Goal: Task Accomplishment & Management: Manage account settings

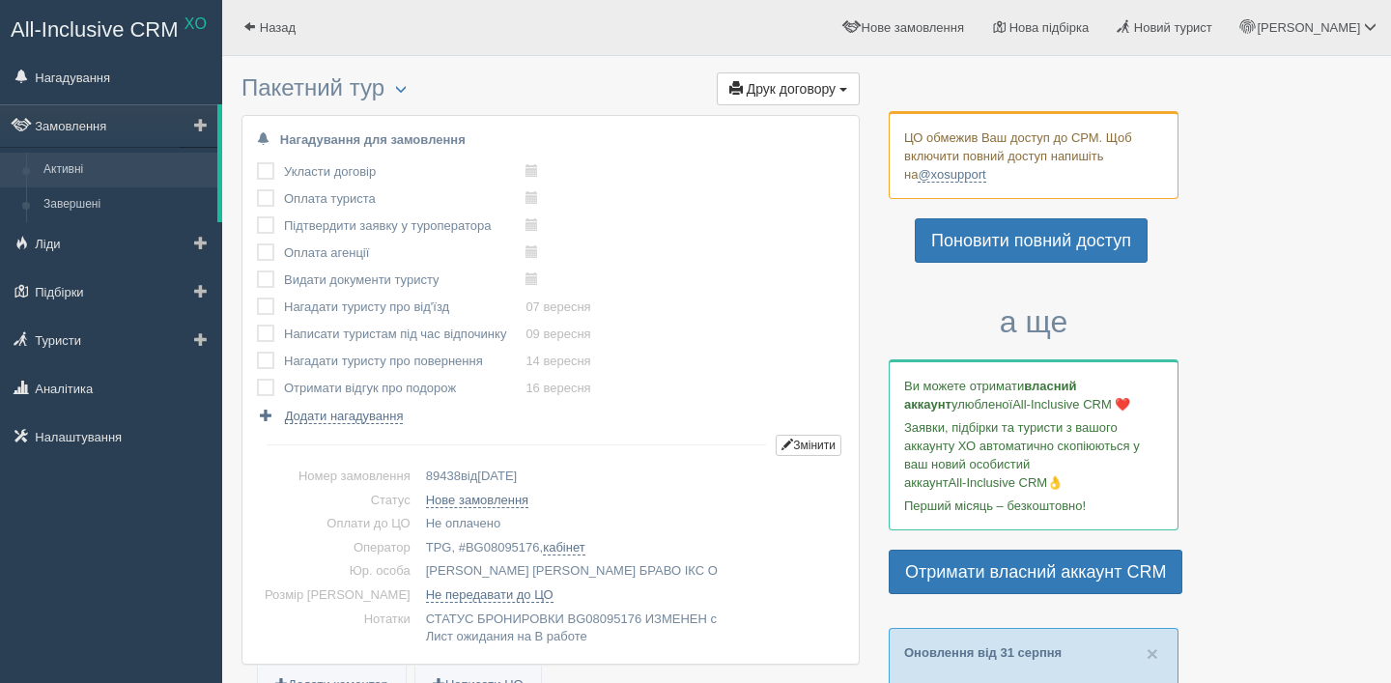
click at [83, 170] on link "Активні" at bounding box center [126, 170] width 183 height 35
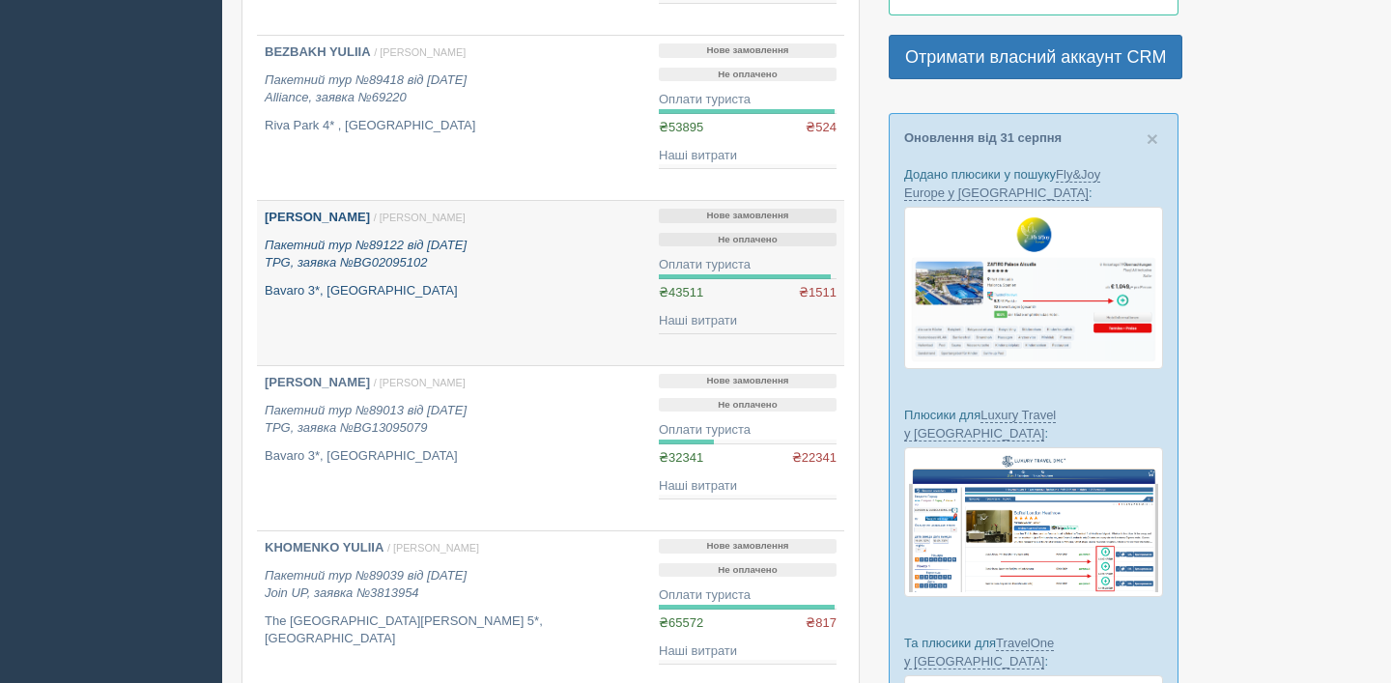
scroll to position [533, 0]
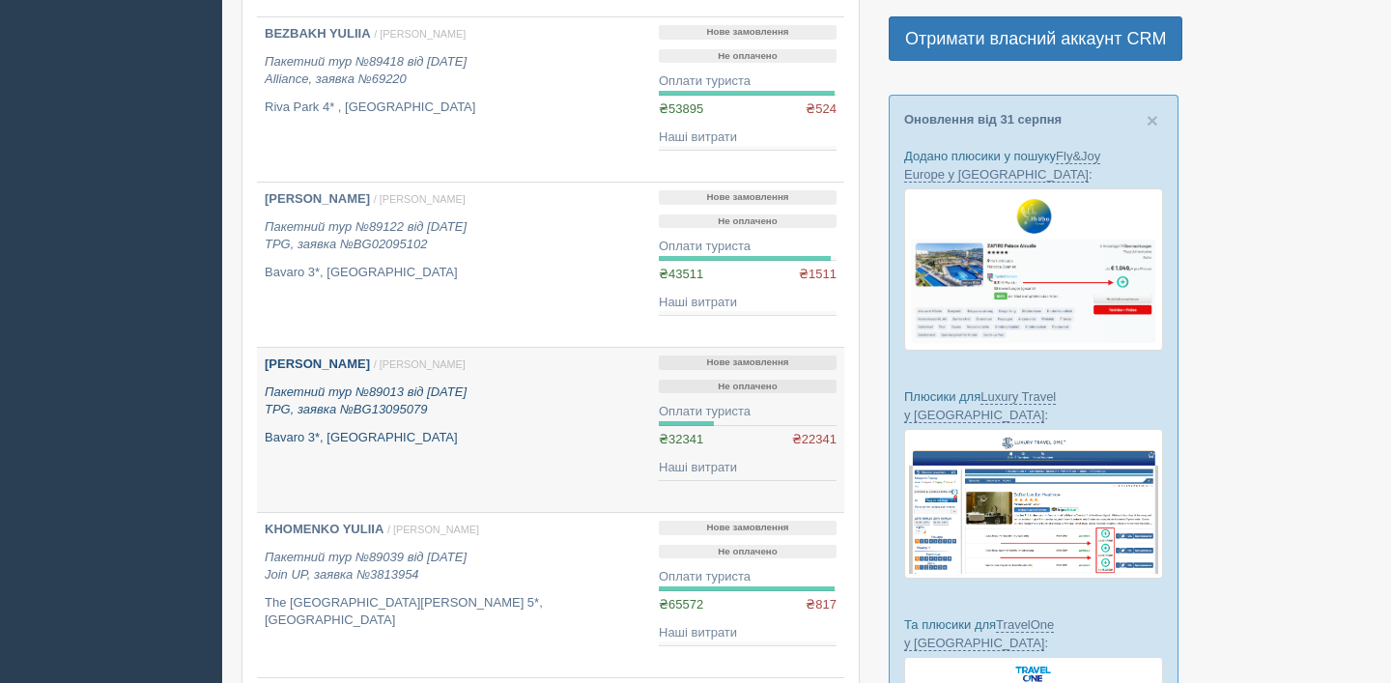
click at [399, 396] on icon "Пакетний тур №89013 від 17.08.2025 TPG, заявка №BG13095079" at bounding box center [366, 401] width 202 height 33
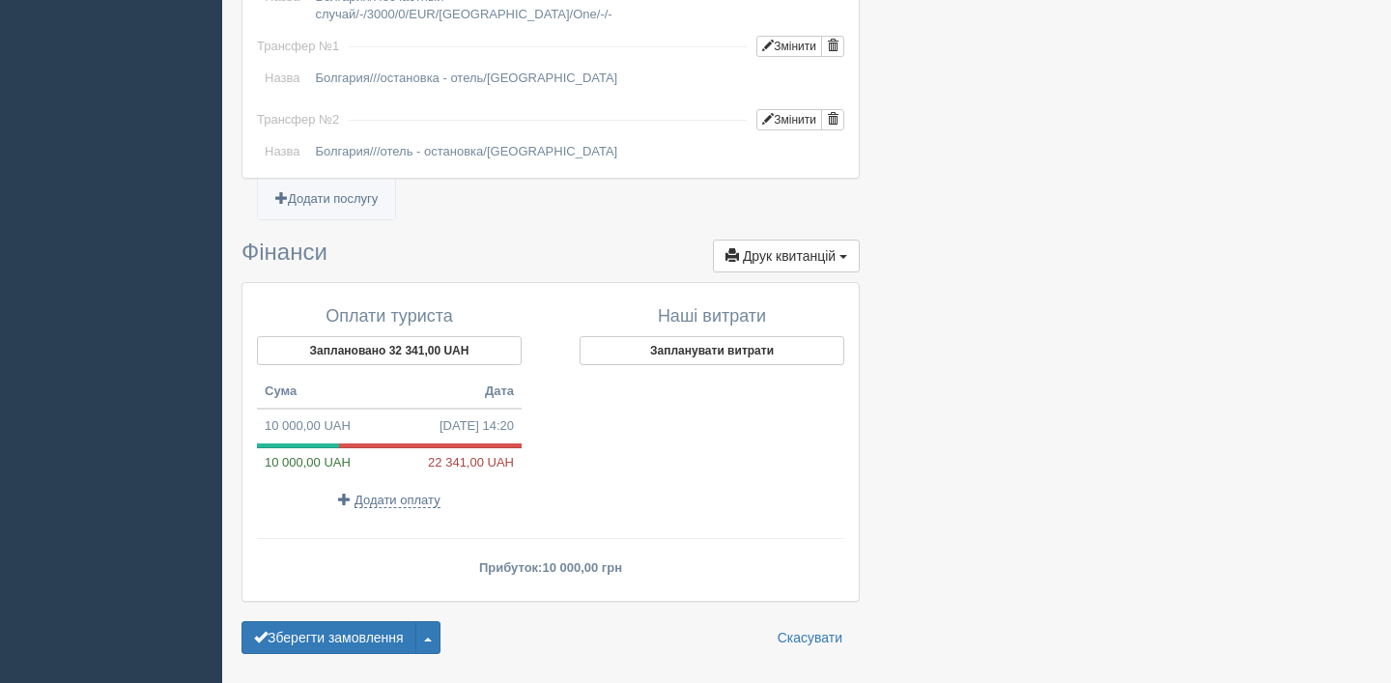
scroll to position [1884, 0]
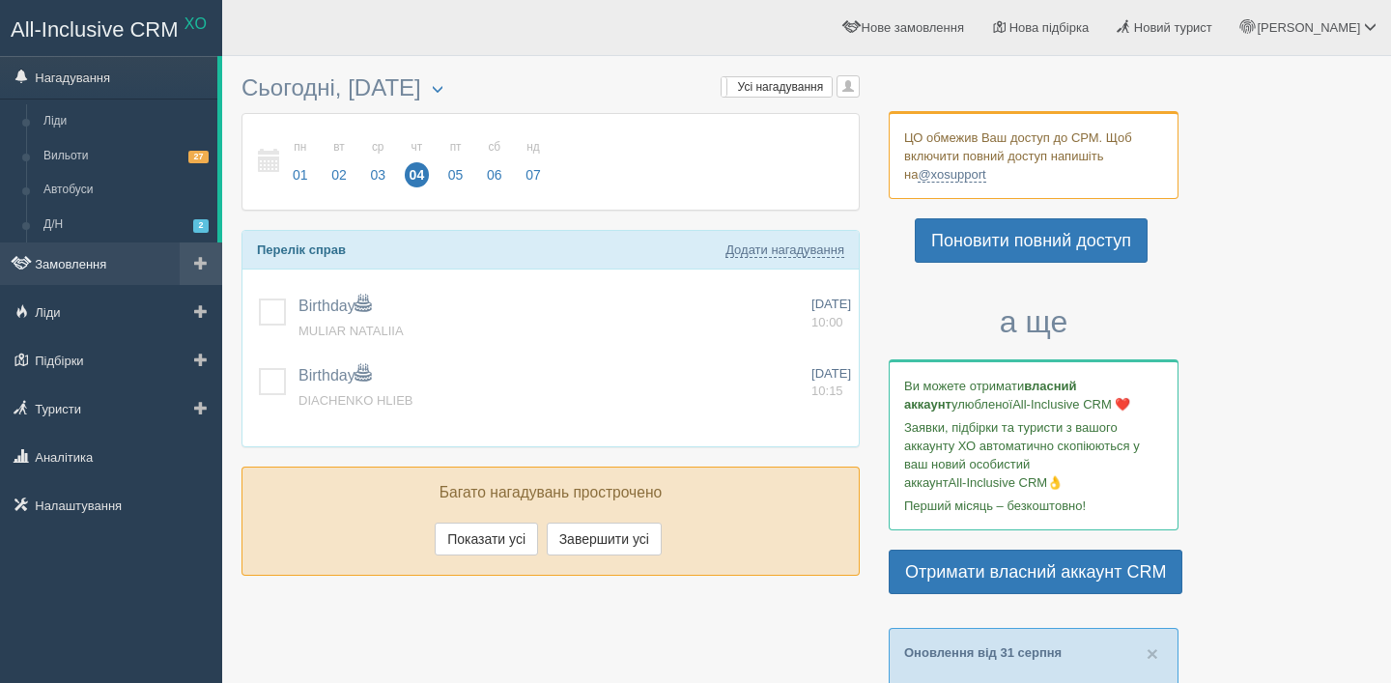
click at [86, 248] on link "Замовлення" at bounding box center [111, 264] width 222 height 43
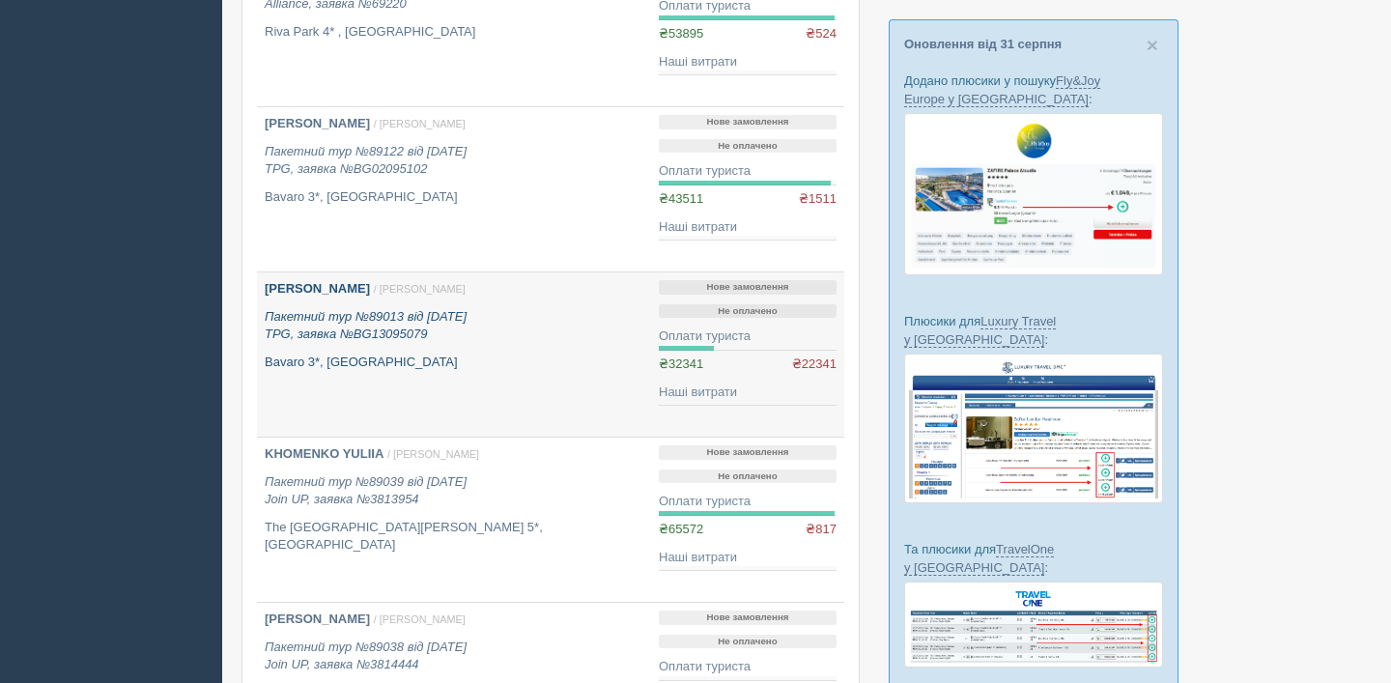
scroll to position [655, 0]
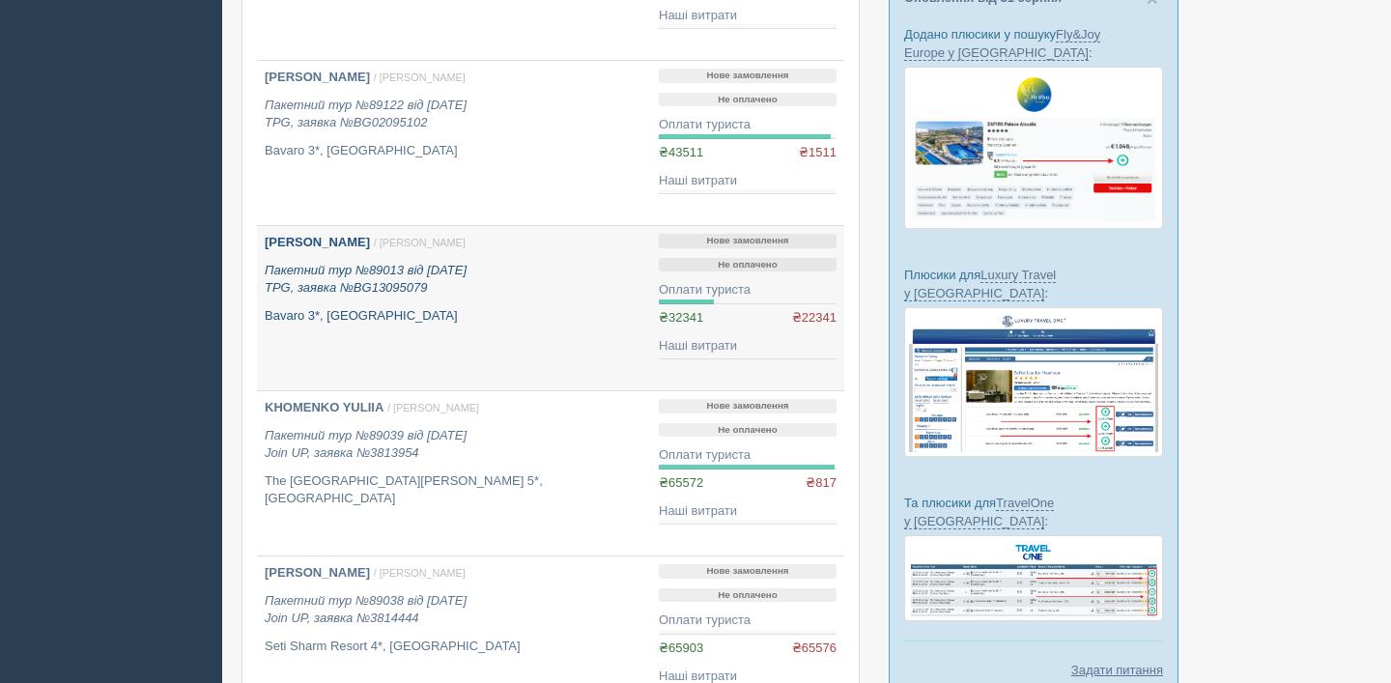
click at [404, 288] on icon "Пакетний тур №89013 від 17.08.2025 TPG, заявка №BG13095079" at bounding box center [366, 279] width 202 height 33
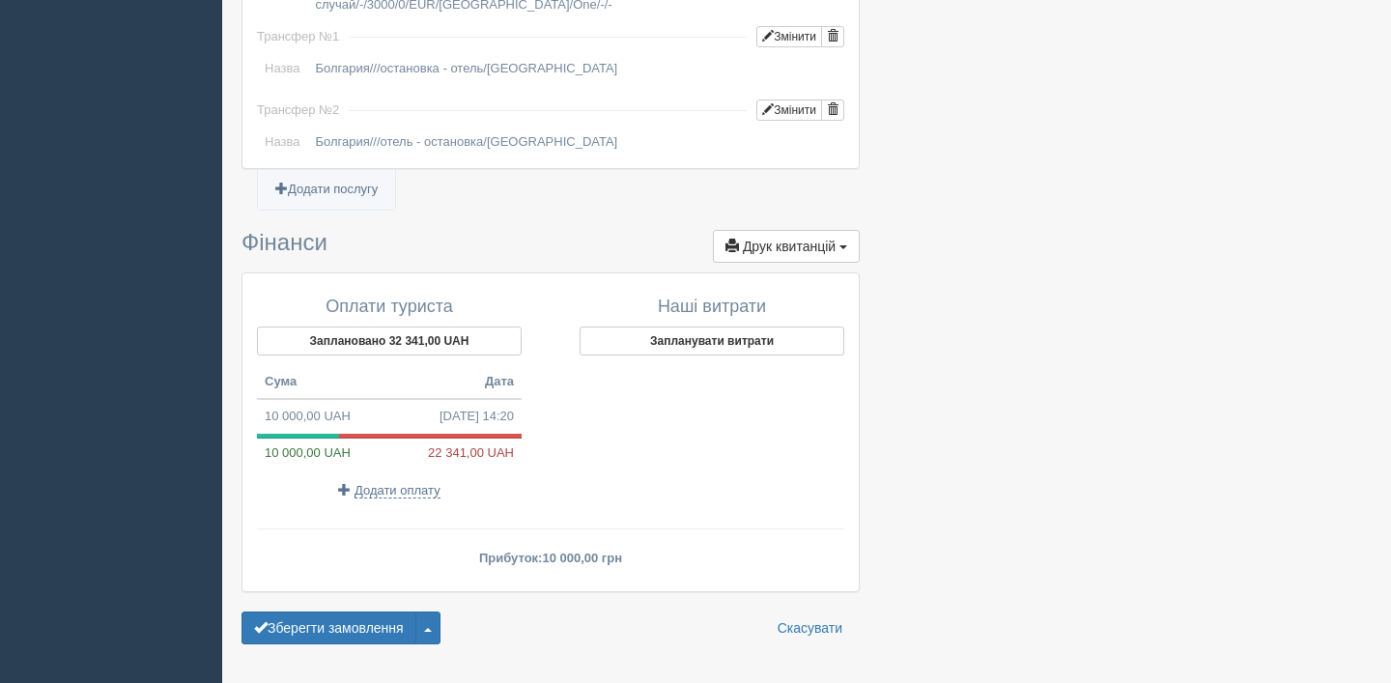
scroll to position [1911, 0]
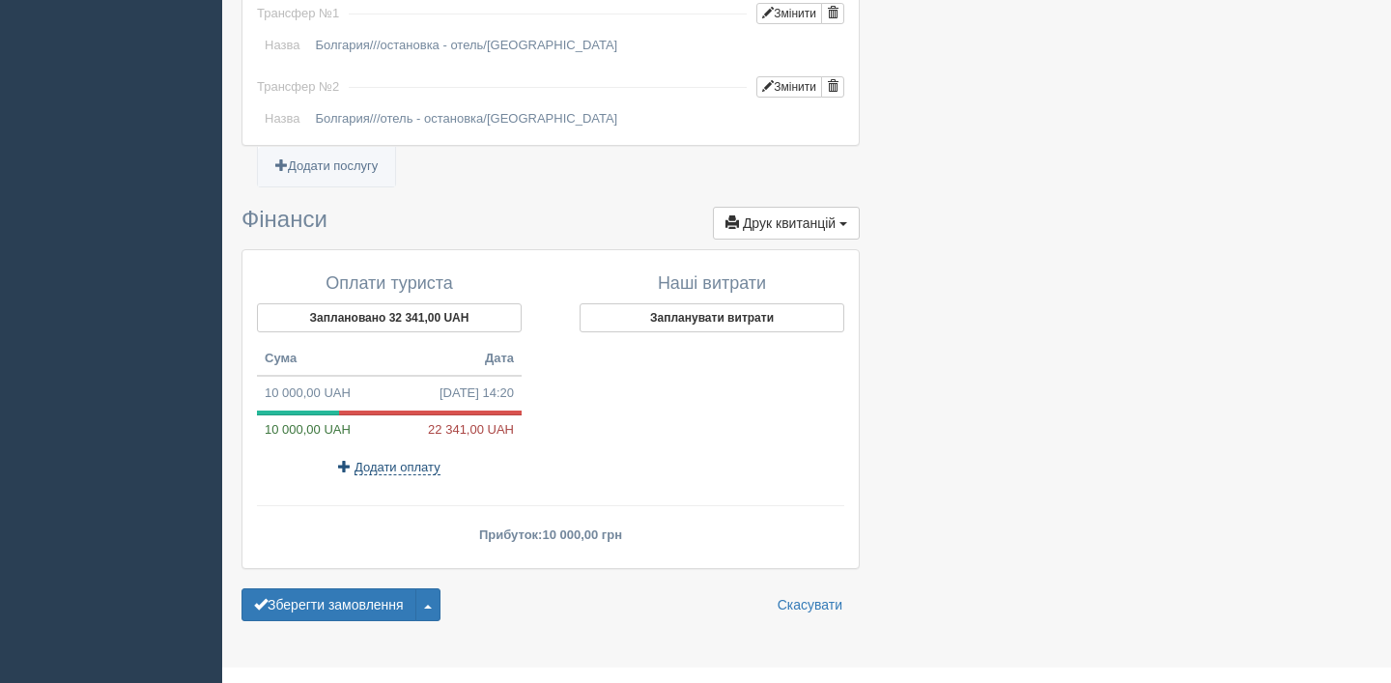
click at [387, 460] on span "Додати оплату" at bounding box center [398, 467] width 86 height 15
type input "[DATE] 12:21"
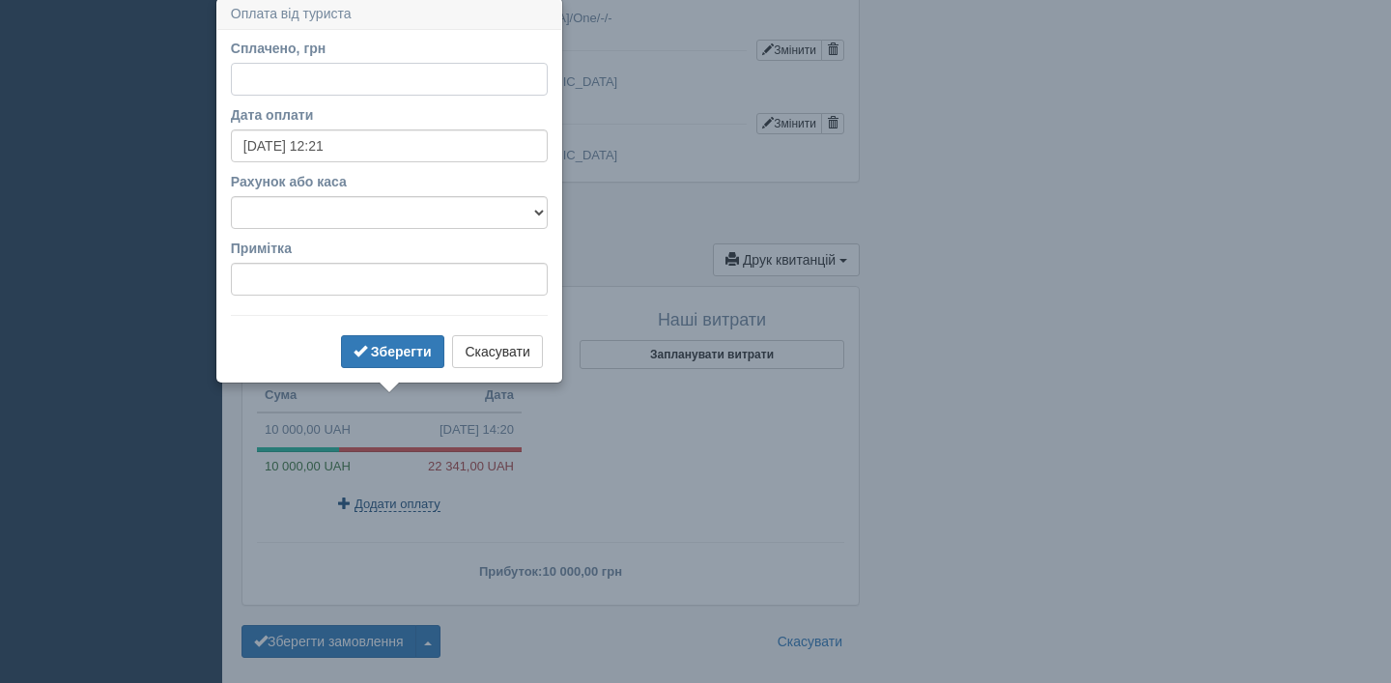
scroll to position [1872, 0]
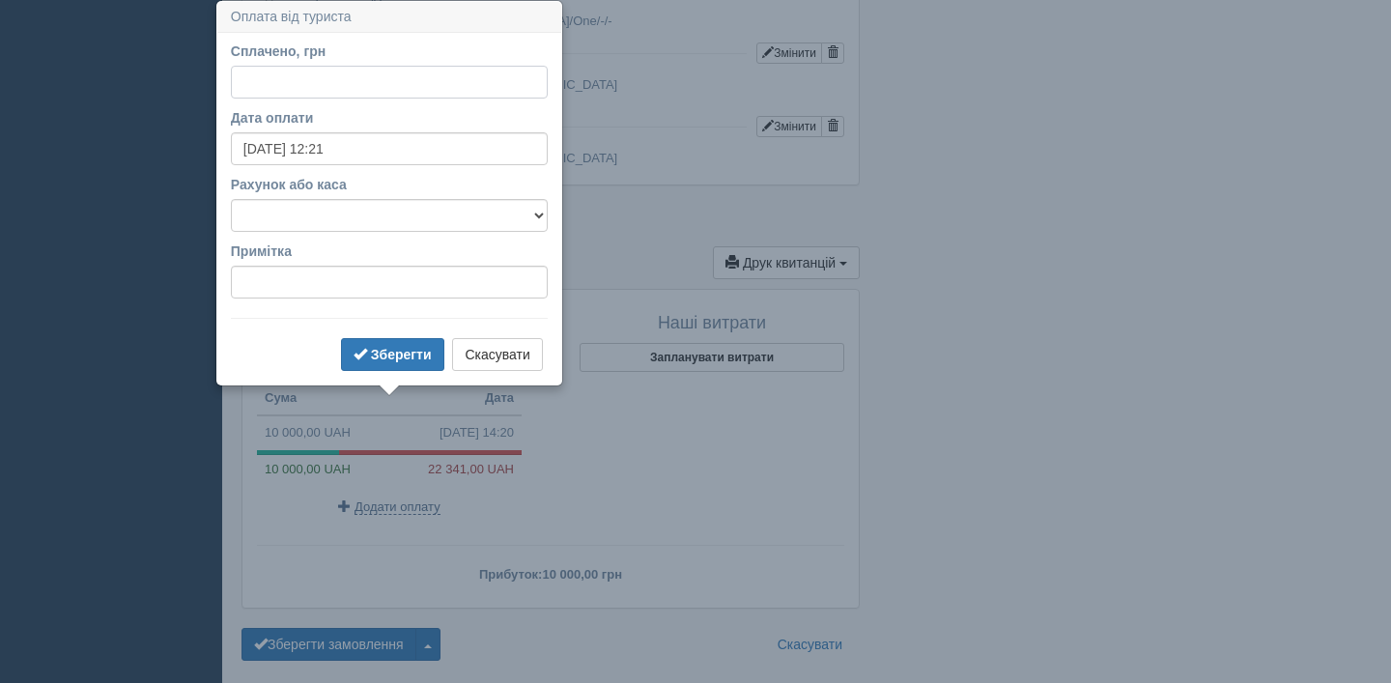
click at [402, 90] on input "Сплачено, грн" at bounding box center [389, 82] width 317 height 33
type input "22100"
click at [406, 366] on button "Зберегти" at bounding box center [392, 354] width 103 height 33
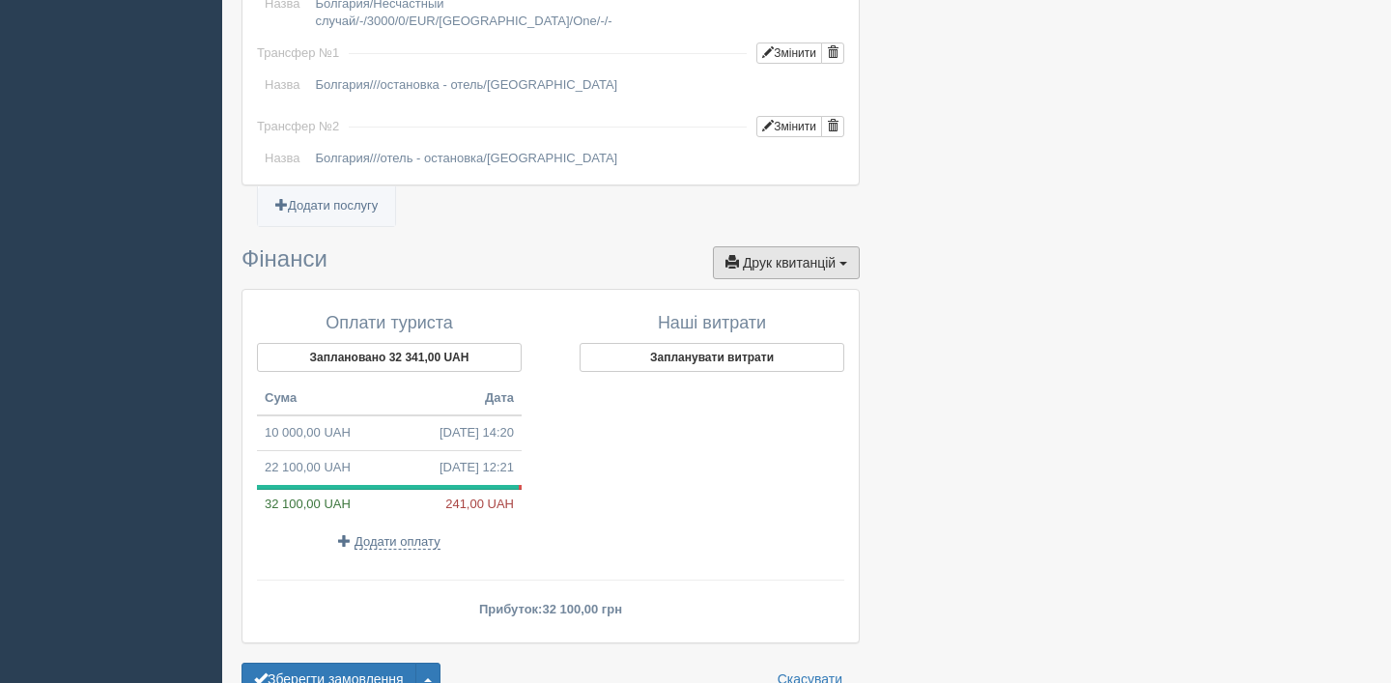
click at [800, 255] on span "Друк квитанцій" at bounding box center [789, 262] width 93 height 15
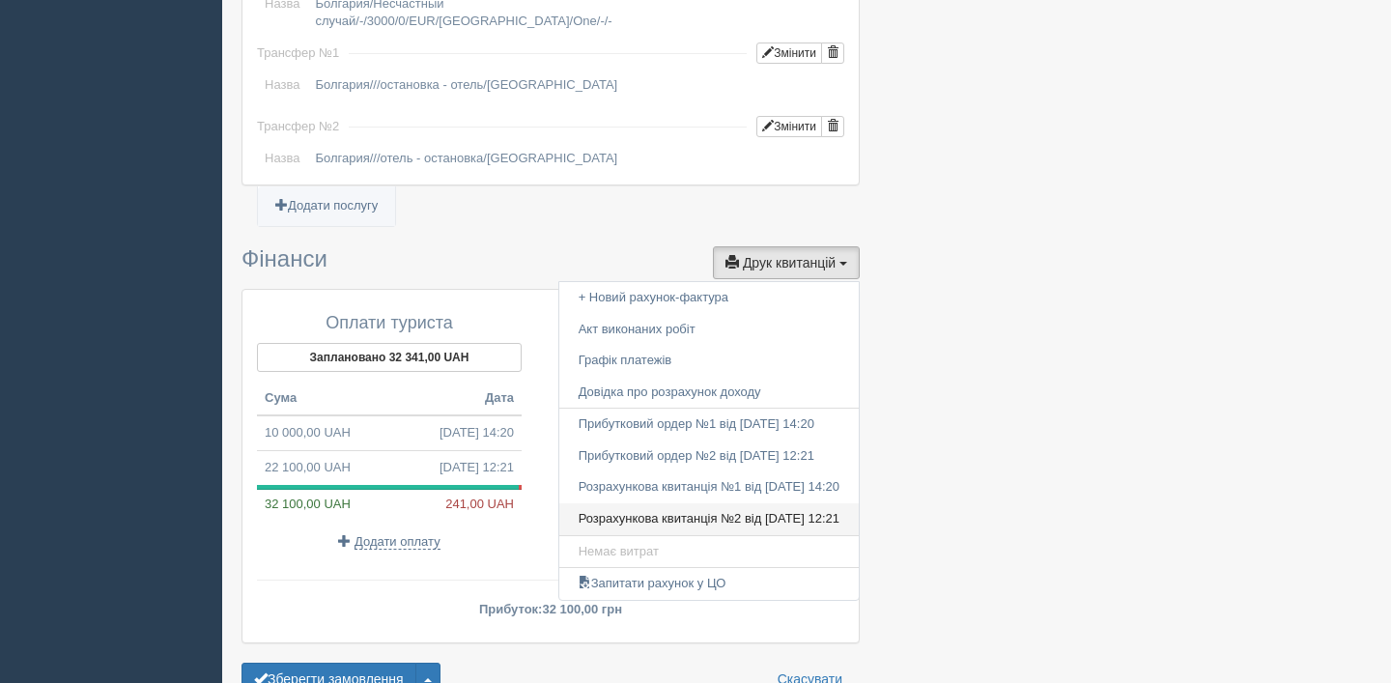
click at [760, 503] on link "Розрахункова квитанція №2 від 04.09.2025 12:21" at bounding box center [709, 519] width 300 height 32
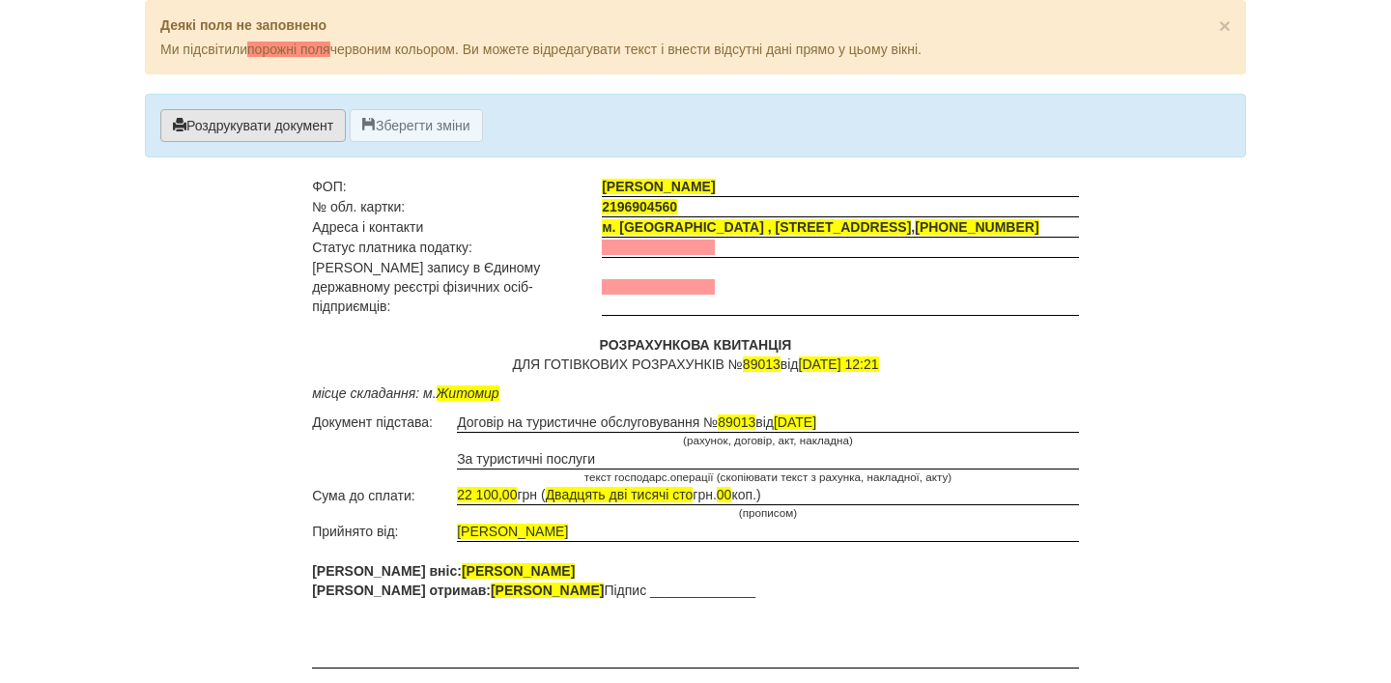
click at [261, 118] on button "Роздрукувати документ" at bounding box center [253, 125] width 186 height 33
